Goal: Information Seeking & Learning: Learn about a topic

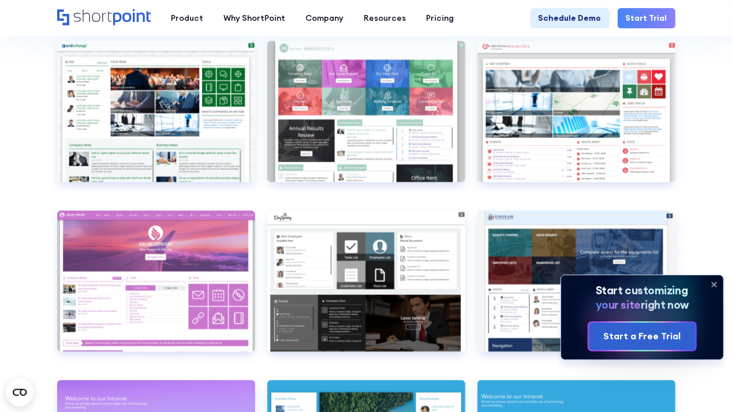
scroll to position [3396, 0]
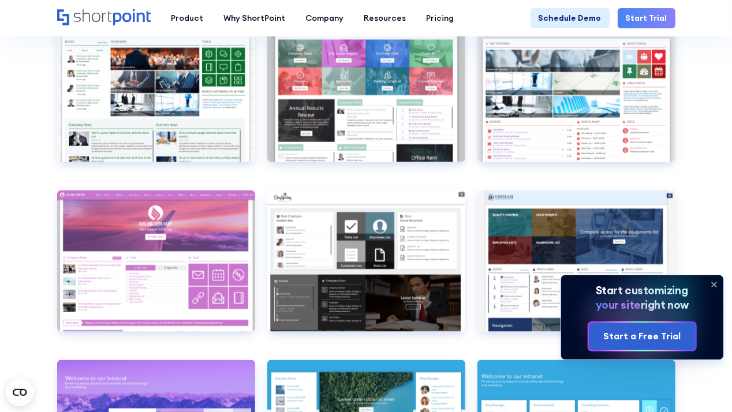
click at [715, 286] on icon at bounding box center [713, 284] width 5 height 5
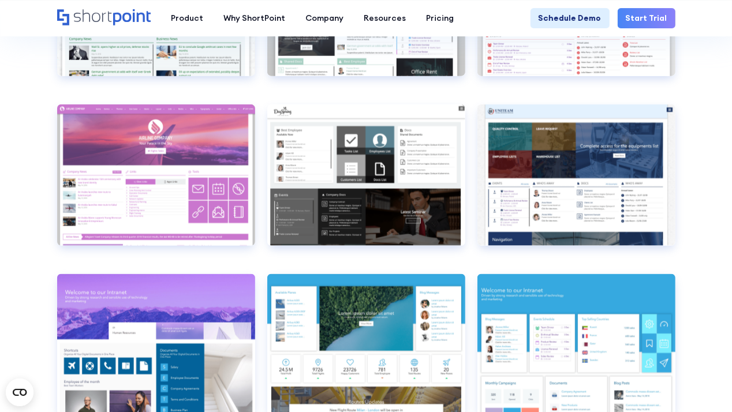
scroll to position [3478, 0]
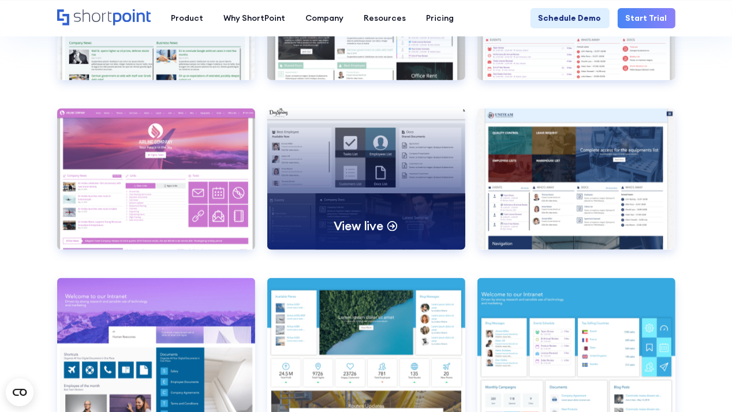
click at [378, 173] on div "View live" at bounding box center [366, 178] width 198 height 141
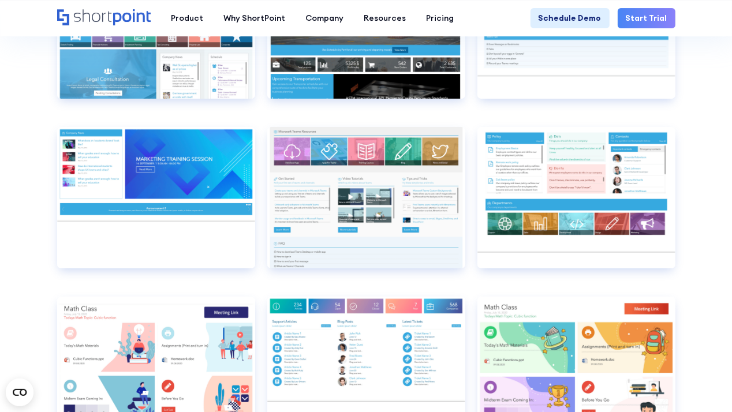
scroll to position [5135, 0]
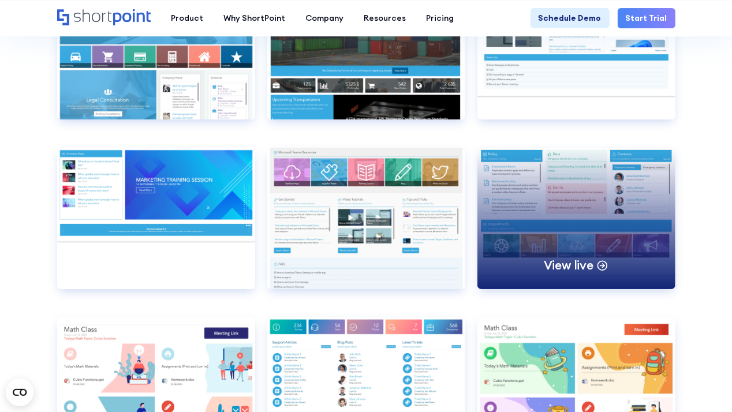
click at [586, 202] on div "View live" at bounding box center [576, 218] width 198 height 141
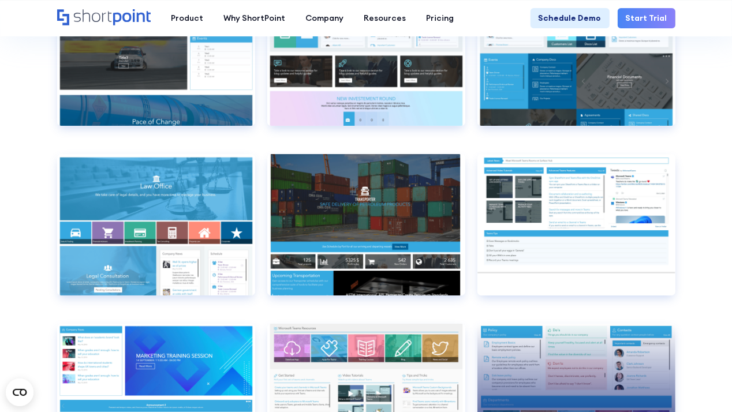
scroll to position [4938, 0]
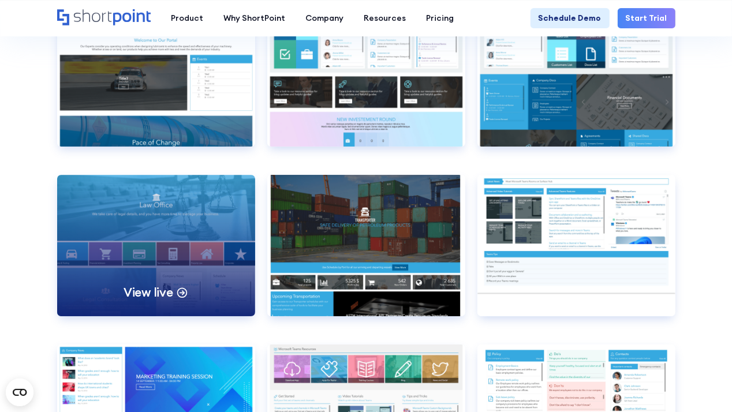
click at [198, 207] on div "View live" at bounding box center [156, 245] width 198 height 141
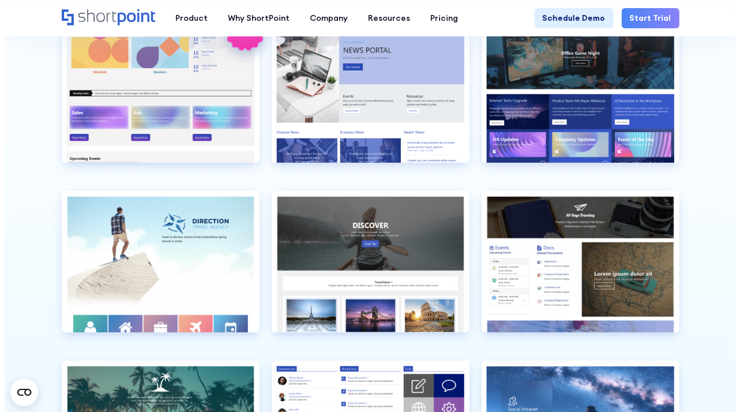
scroll to position [2419, 0]
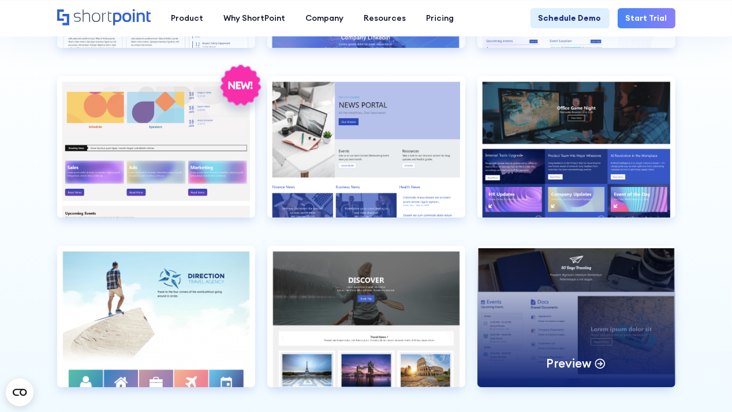
click at [617, 270] on div "Preview" at bounding box center [576, 316] width 198 height 141
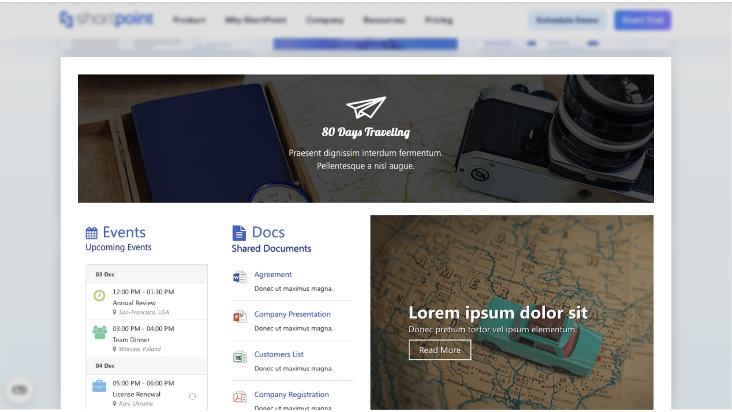
scroll to position [732, 0]
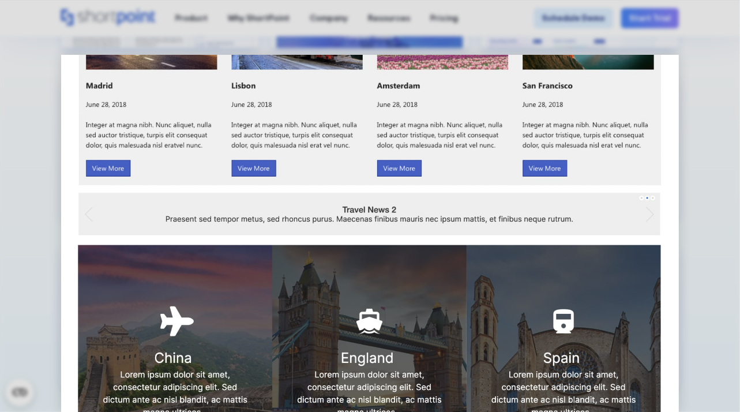
click at [731, 197] on div at bounding box center [370, 206] width 740 height 412
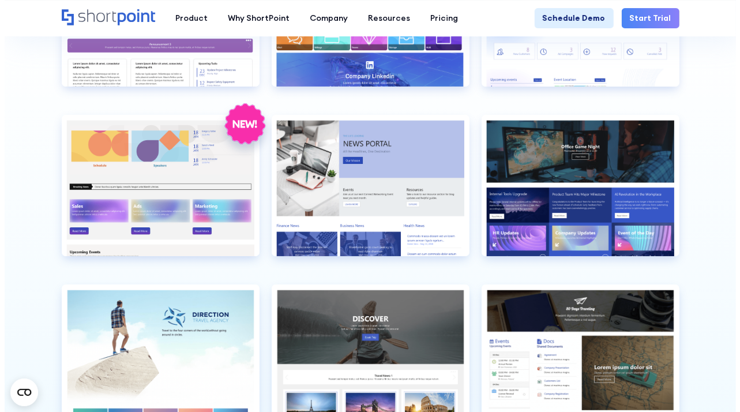
scroll to position [2380, 0]
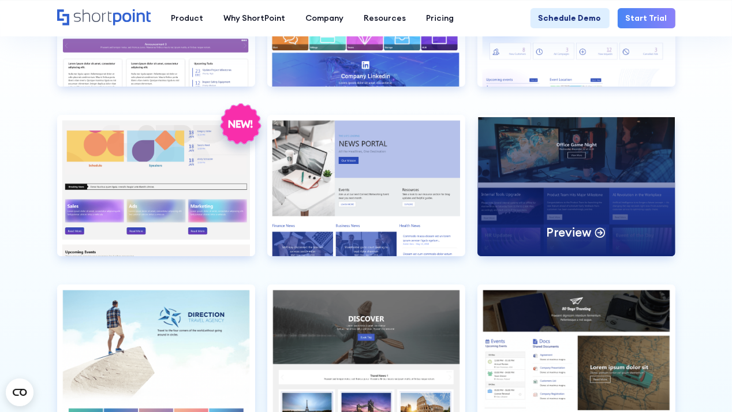
click at [606, 139] on div "Preview" at bounding box center [576, 185] width 198 height 141
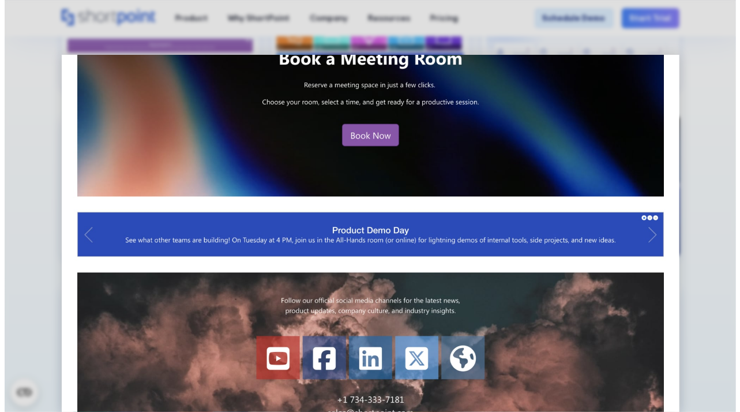
scroll to position [0, 0]
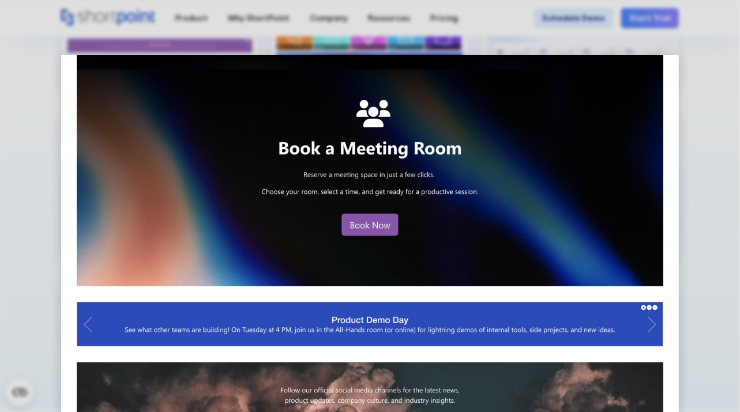
scroll to position [763, 0]
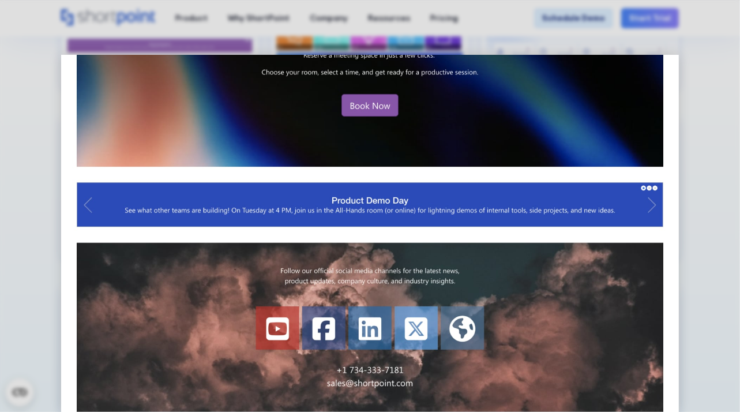
click at [717, 207] on div at bounding box center [370, 206] width 740 height 412
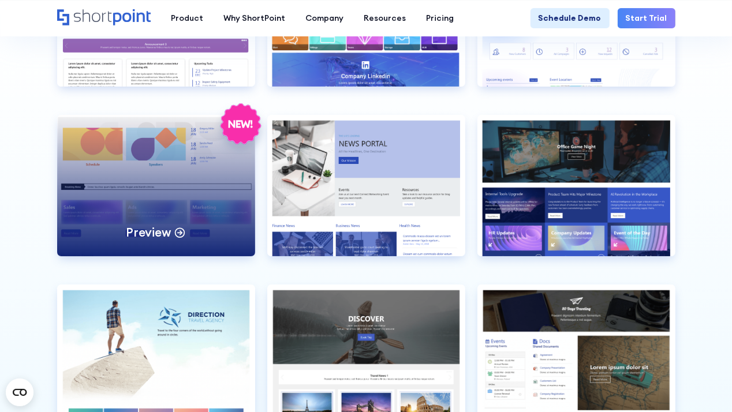
click at [187, 137] on div "Preview" at bounding box center [156, 185] width 198 height 141
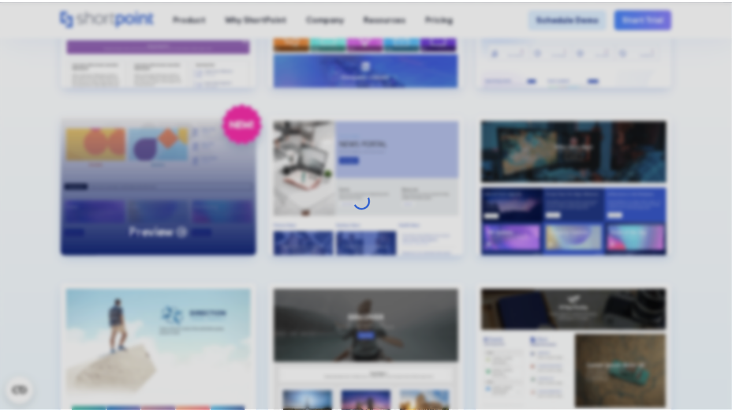
scroll to position [0, 0]
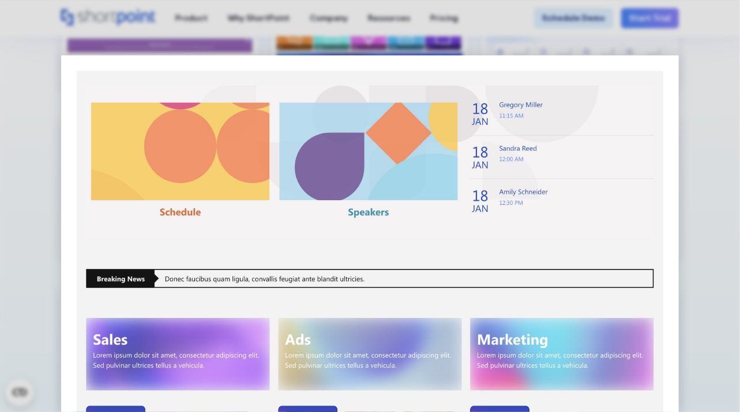
click at [718, 184] on div at bounding box center [370, 206] width 740 height 412
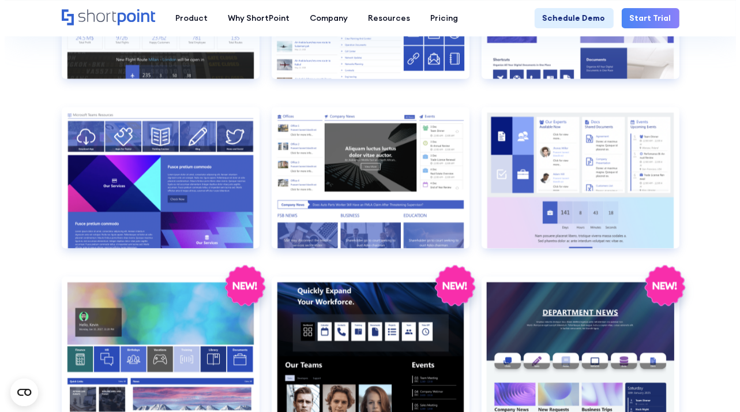
scroll to position [1343, 0]
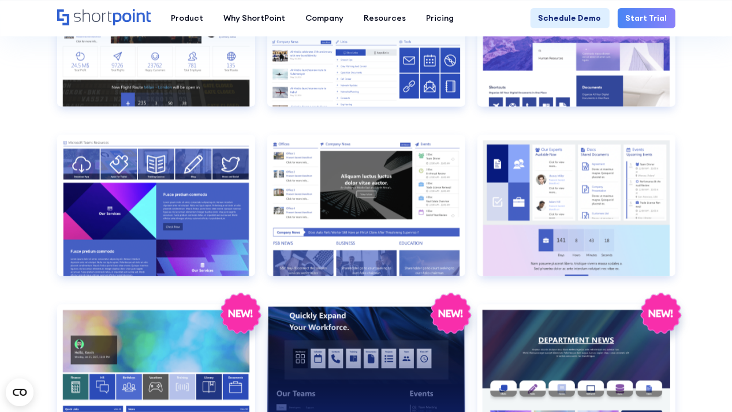
click at [410, 348] on div "Preview" at bounding box center [366, 374] width 198 height 141
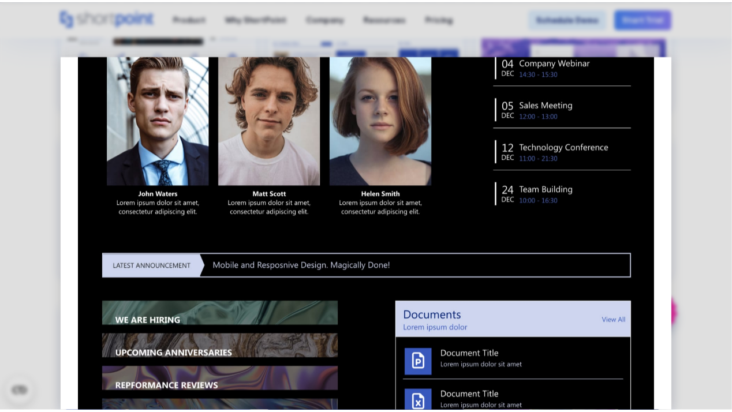
scroll to position [451, 0]
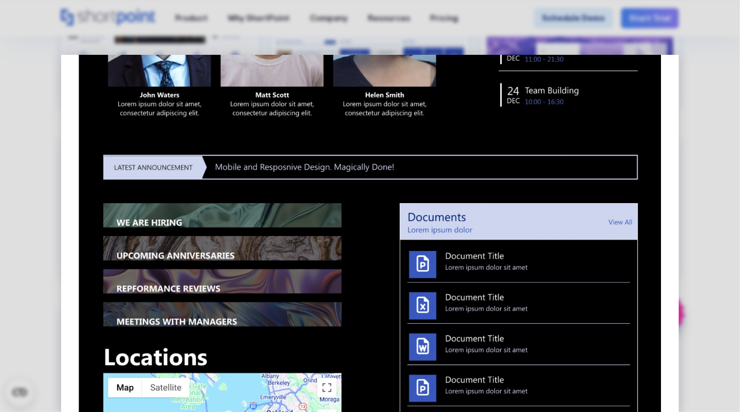
click at [531, 252] on img at bounding box center [370, 208] width 618 height 1209
click at [700, 193] on div at bounding box center [370, 206] width 740 height 412
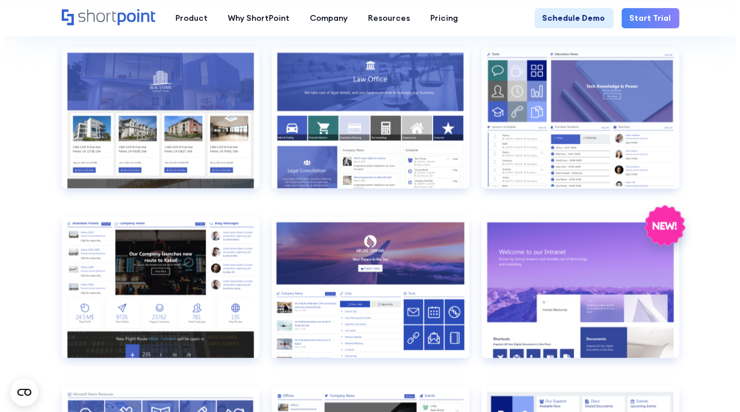
scroll to position [1064, 0]
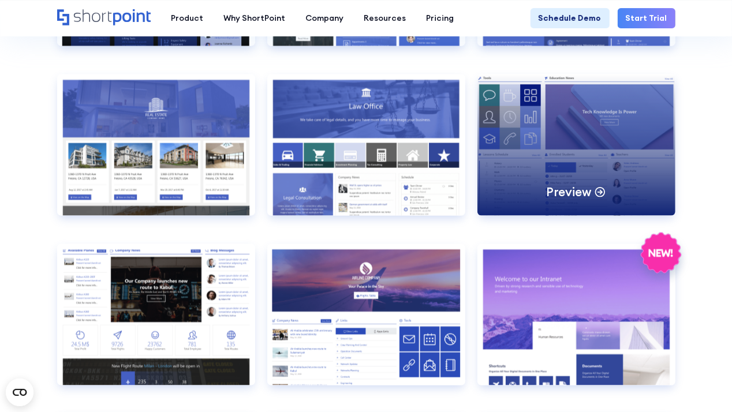
click at [590, 96] on div "Preview" at bounding box center [576, 144] width 198 height 141
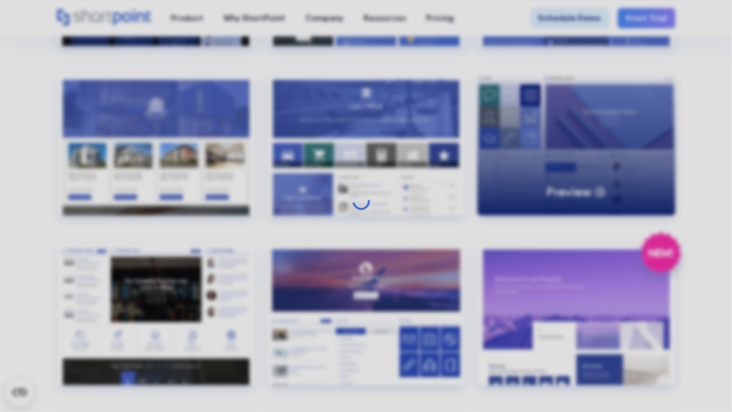
scroll to position [0, 0]
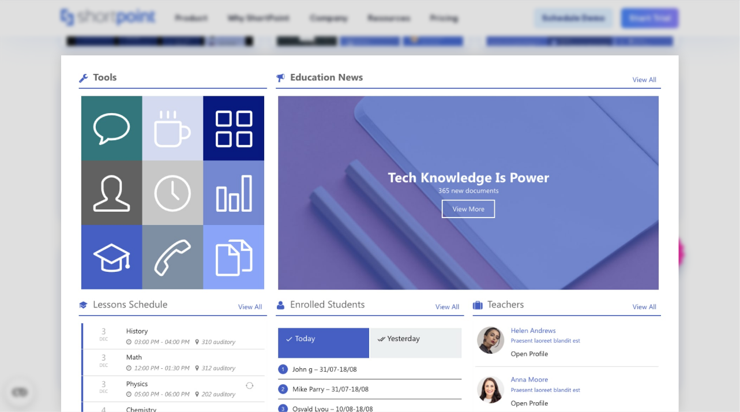
click at [720, 82] on div at bounding box center [370, 206] width 740 height 412
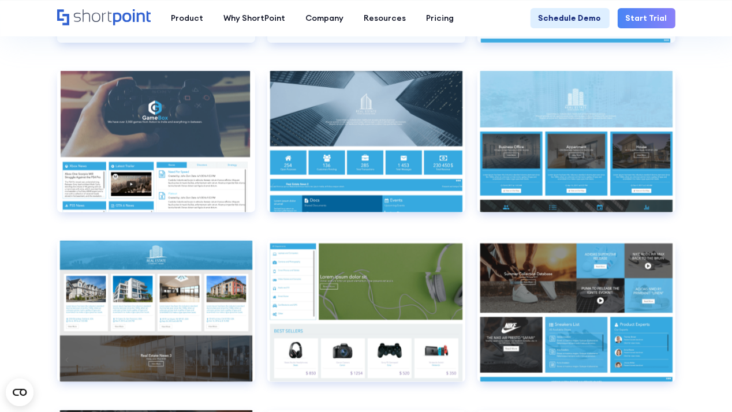
scroll to position [5842, 0]
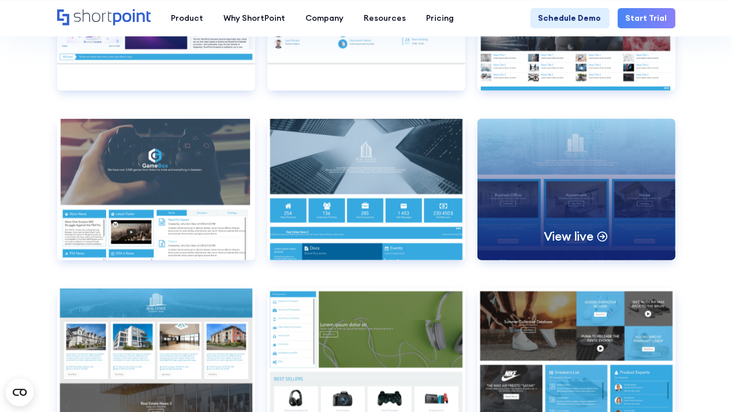
click at [585, 193] on div "View live" at bounding box center [576, 189] width 198 height 141
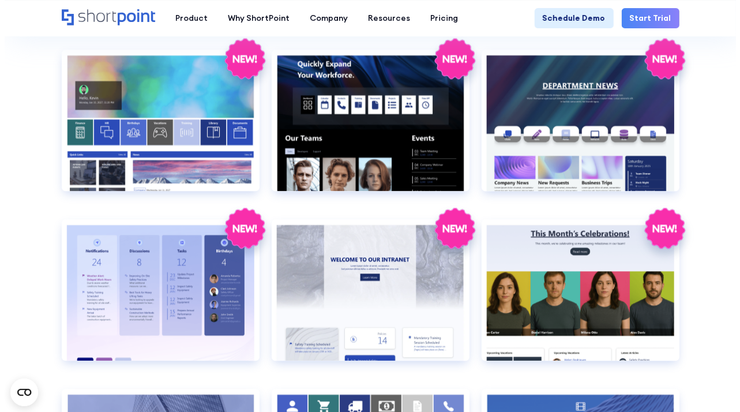
scroll to position [1591, 0]
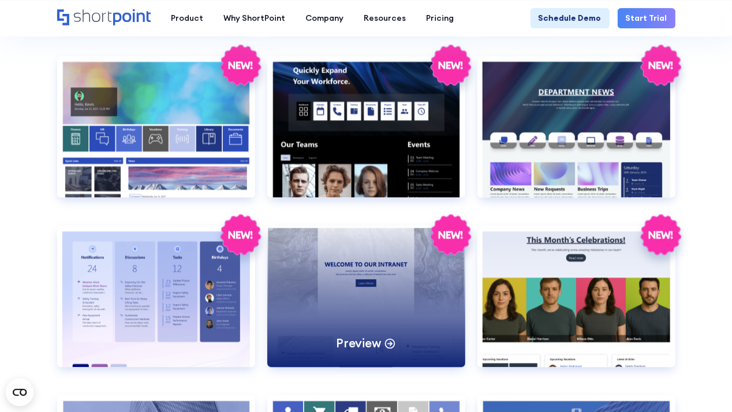
click at [399, 250] on div "Preview" at bounding box center [366, 296] width 198 height 141
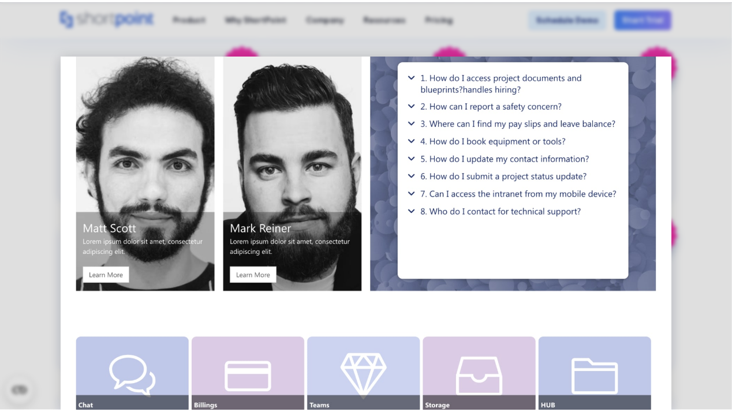
scroll to position [0, 0]
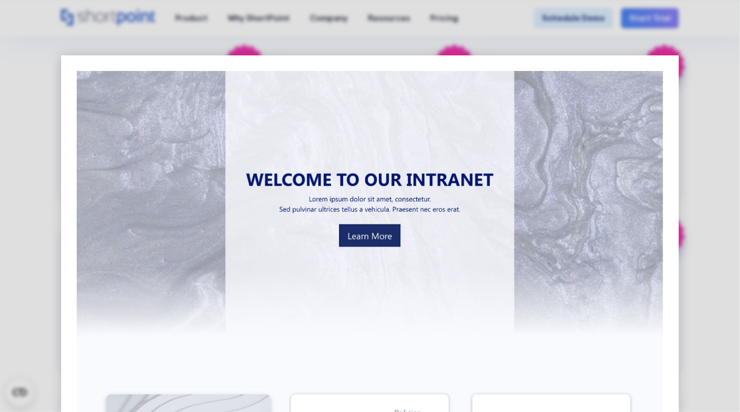
click at [721, 54] on div at bounding box center [370, 206] width 740 height 412
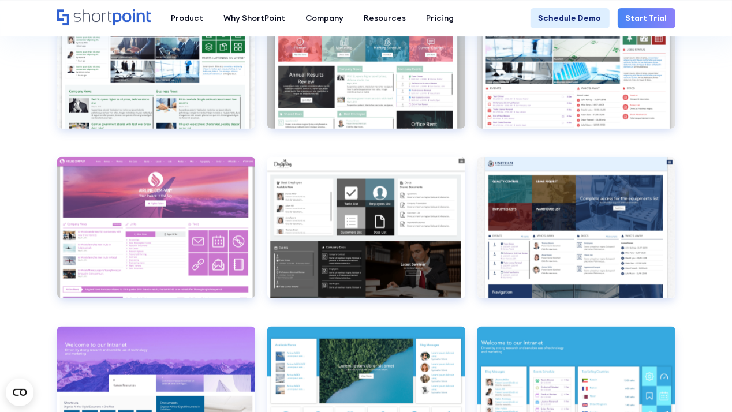
scroll to position [3546, 0]
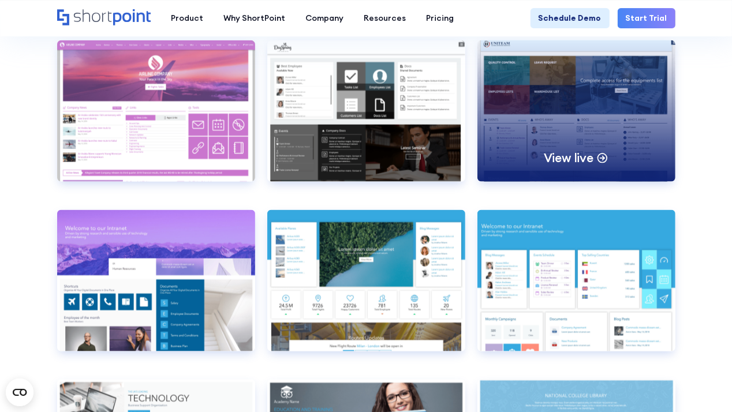
click at [563, 110] on div "View live" at bounding box center [576, 110] width 198 height 141
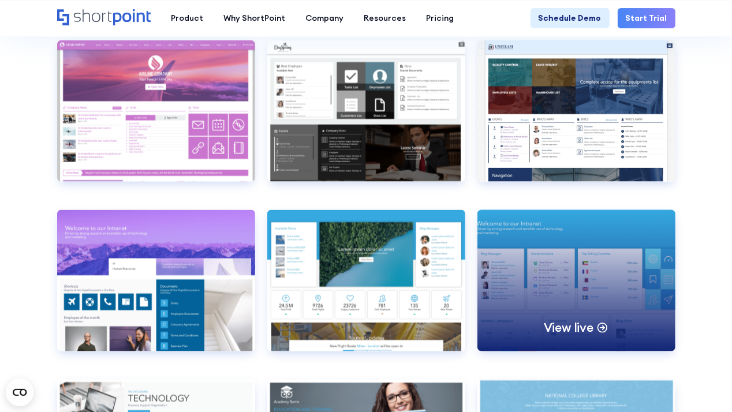
click at [545, 246] on div "View live" at bounding box center [576, 280] width 198 height 141
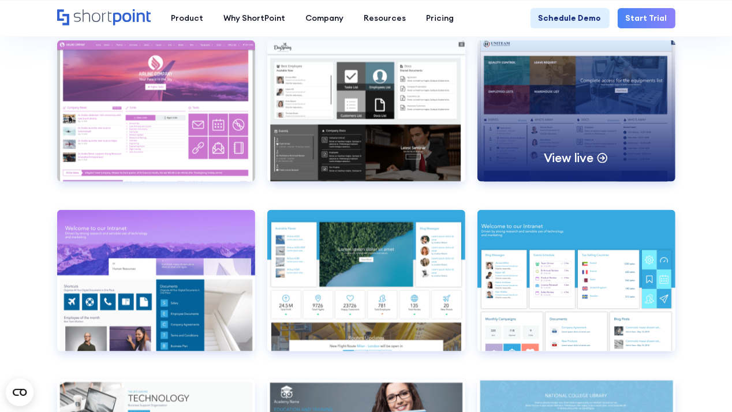
click at [558, 100] on div "View live" at bounding box center [576, 110] width 198 height 141
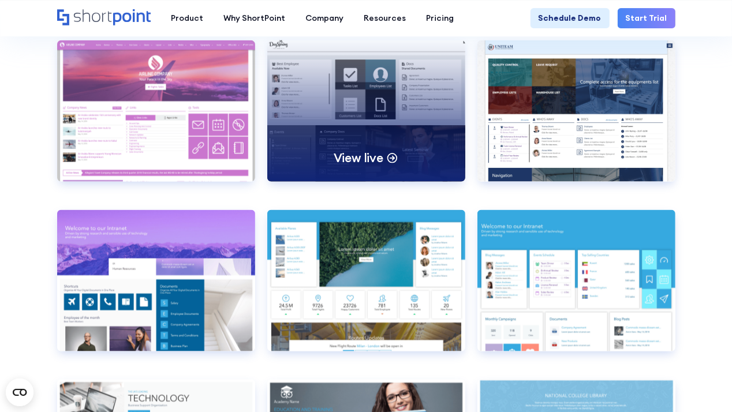
click at [407, 82] on div "View live" at bounding box center [366, 110] width 198 height 141
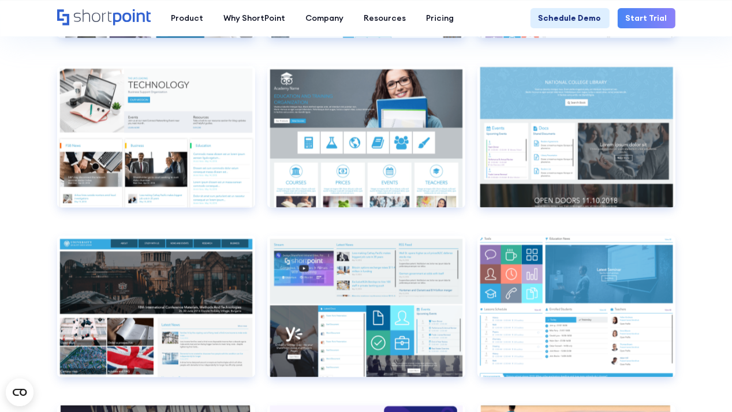
scroll to position [3880, 0]
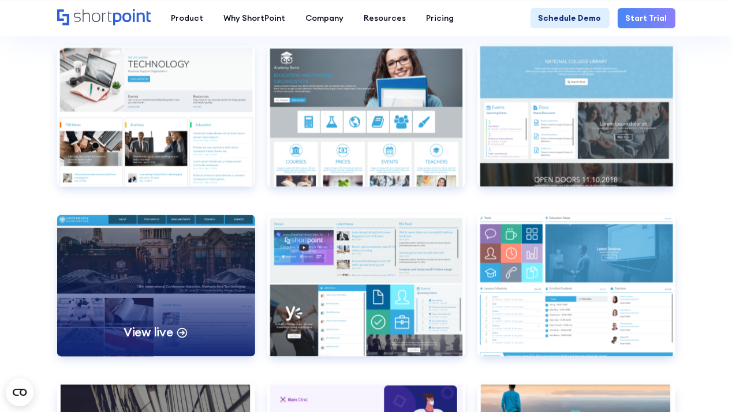
click at [238, 238] on div "View live" at bounding box center [156, 285] width 198 height 141
